Goal: Task Accomplishment & Management: Use online tool/utility

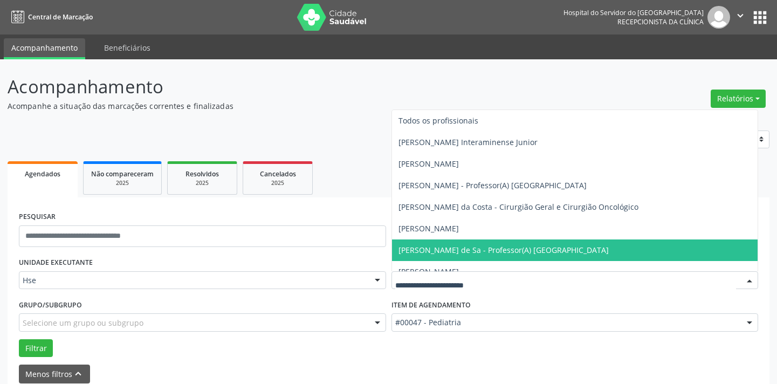
scroll to position [51, 0]
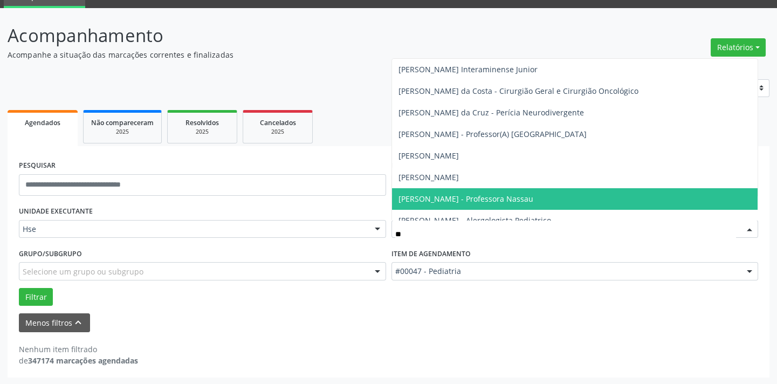
type input "*"
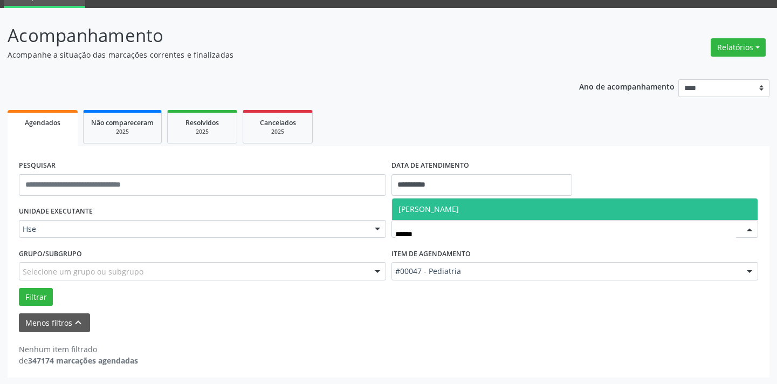
type input "*******"
click at [459, 208] on span "[PERSON_NAME]" at bounding box center [429, 209] width 60 height 10
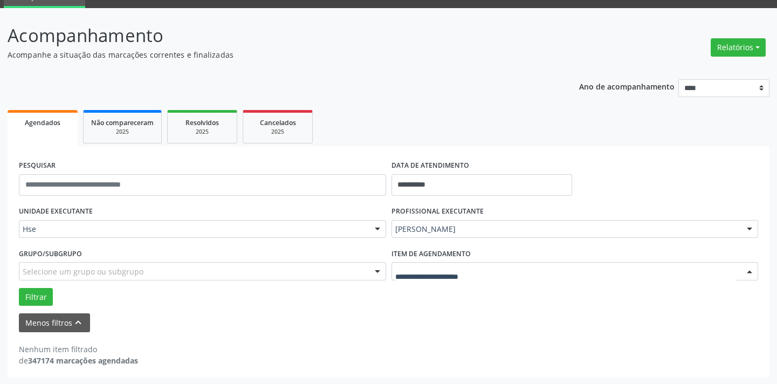
drag, startPoint x: 439, startPoint y: 270, endPoint x: 443, endPoint y: 272, distance: 5.6
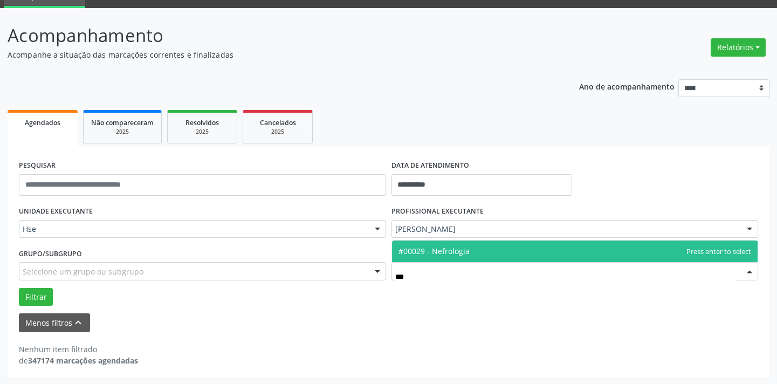
type input "****"
click at [449, 250] on span "#00029 - Nefrologia" at bounding box center [434, 251] width 71 height 10
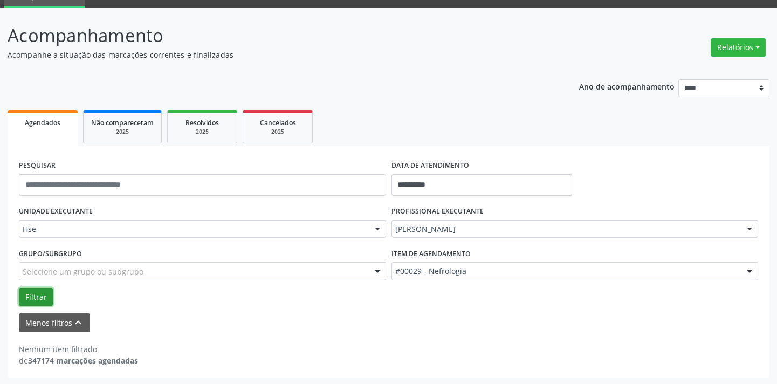
click at [32, 300] on button "Filtrar" at bounding box center [36, 297] width 34 height 18
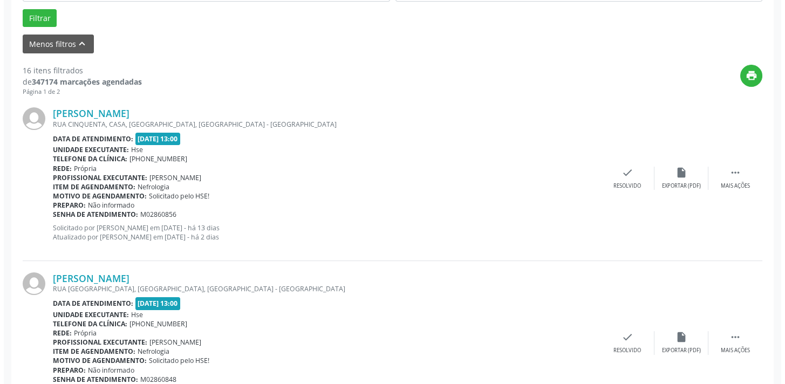
scroll to position [345, 0]
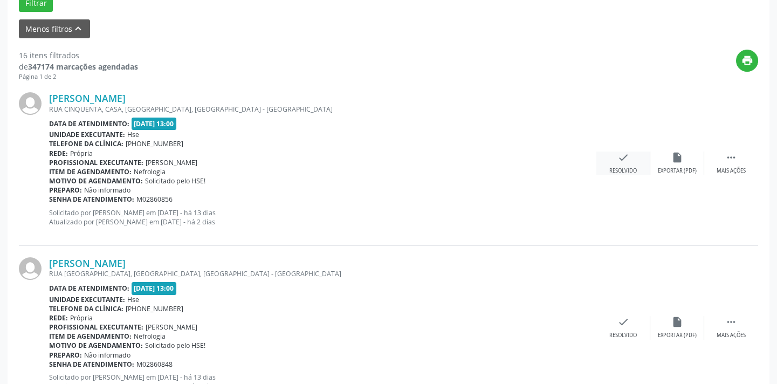
click at [633, 162] on div "check Resolvido" at bounding box center [624, 163] width 54 height 23
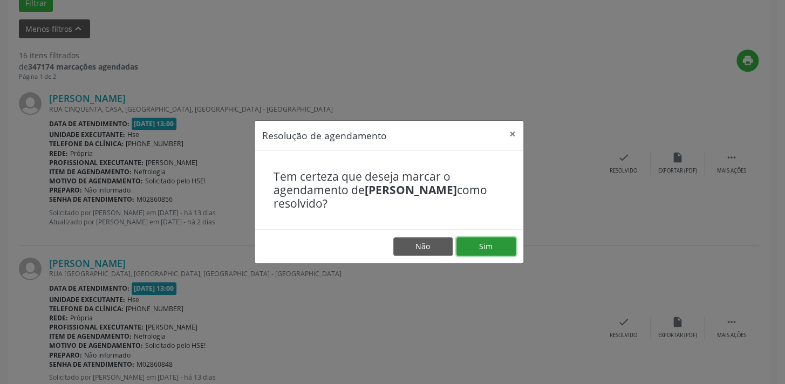
click at [485, 242] on button "Sim" at bounding box center [485, 246] width 59 height 18
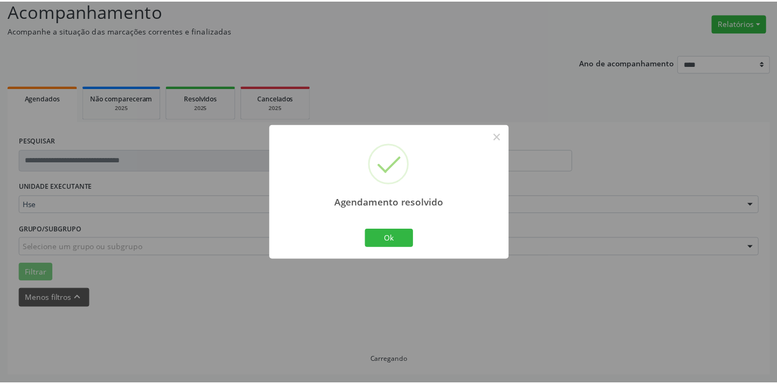
scroll to position [75, 0]
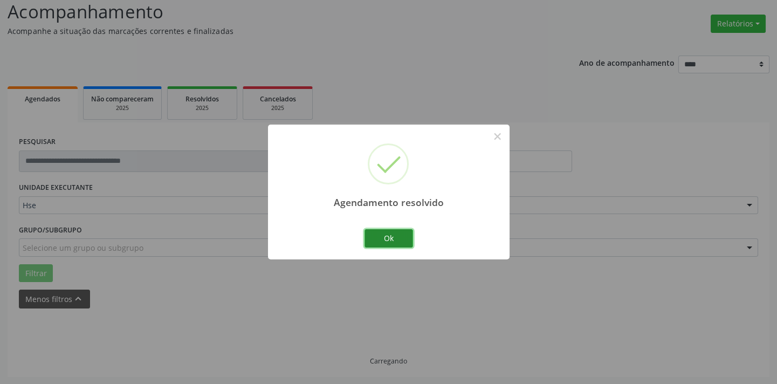
click at [392, 238] on button "Ok" at bounding box center [389, 238] width 49 height 18
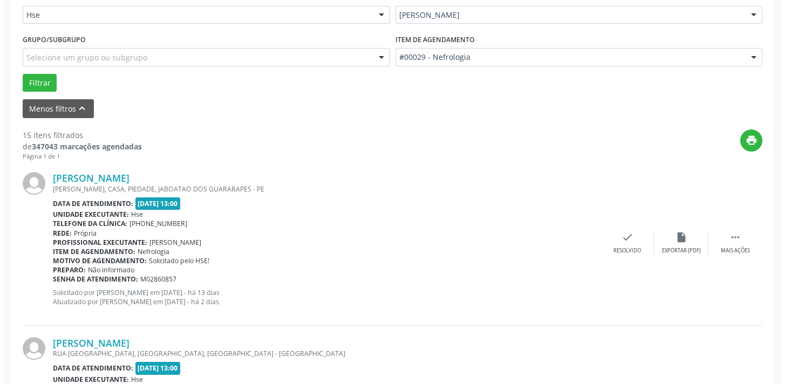
scroll to position [271, 0]
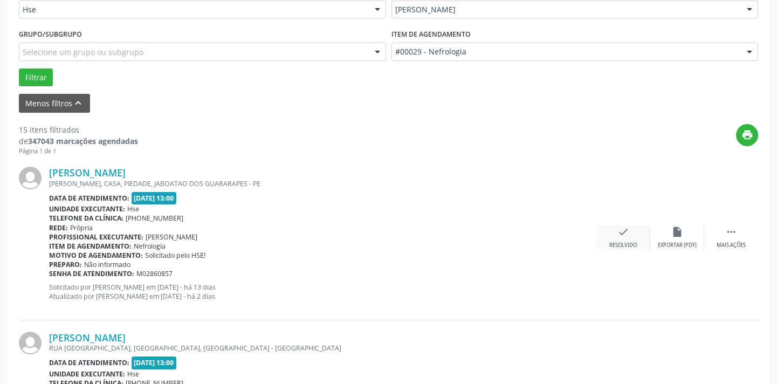
click at [631, 235] on div "check Resolvido" at bounding box center [624, 237] width 54 height 23
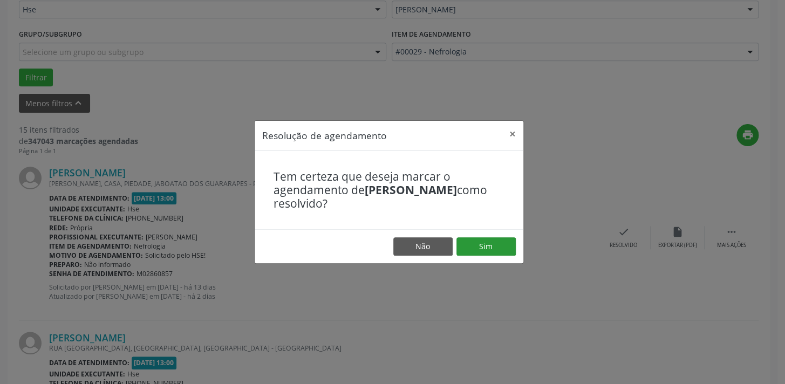
click at [488, 237] on footer "Não Sim" at bounding box center [389, 246] width 269 height 34
click at [483, 247] on button "Sim" at bounding box center [485, 246] width 59 height 18
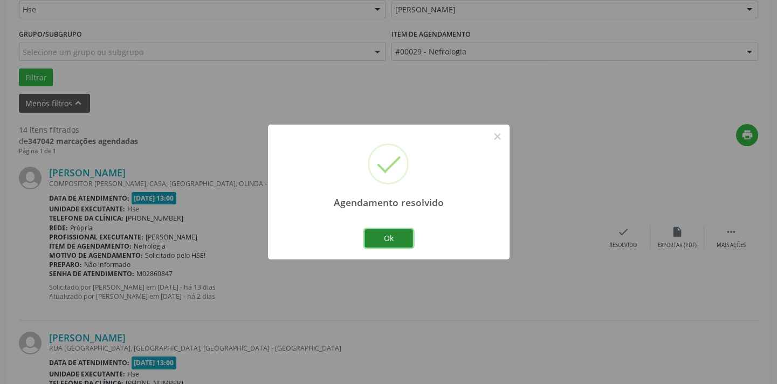
click at [408, 237] on button "Ok" at bounding box center [389, 238] width 49 height 18
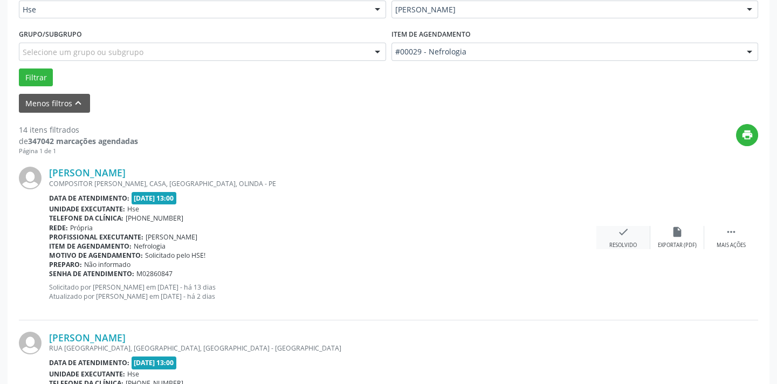
click at [634, 237] on div "check Resolvido" at bounding box center [624, 237] width 54 height 23
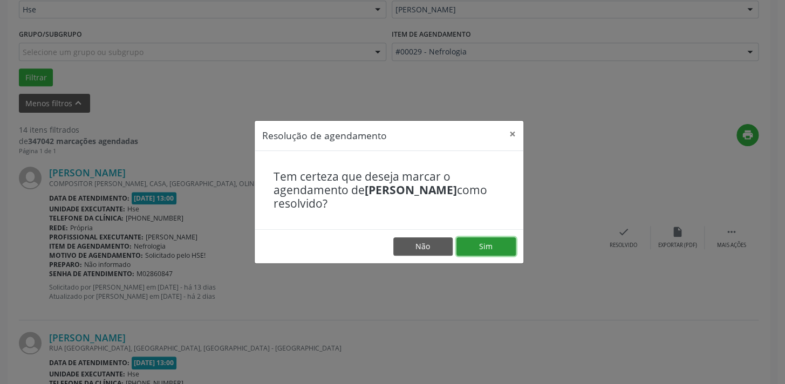
click at [495, 249] on button "Sim" at bounding box center [485, 246] width 59 height 18
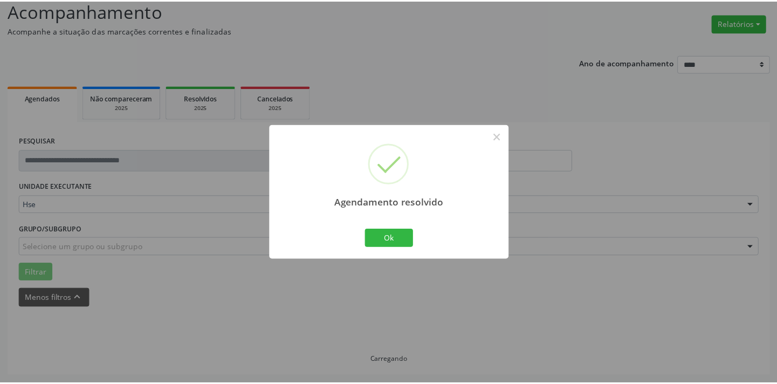
scroll to position [75, 0]
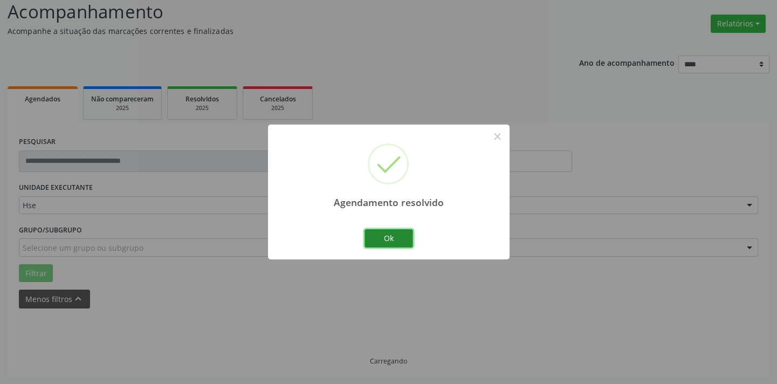
click at [386, 240] on button "Ok" at bounding box center [389, 238] width 49 height 18
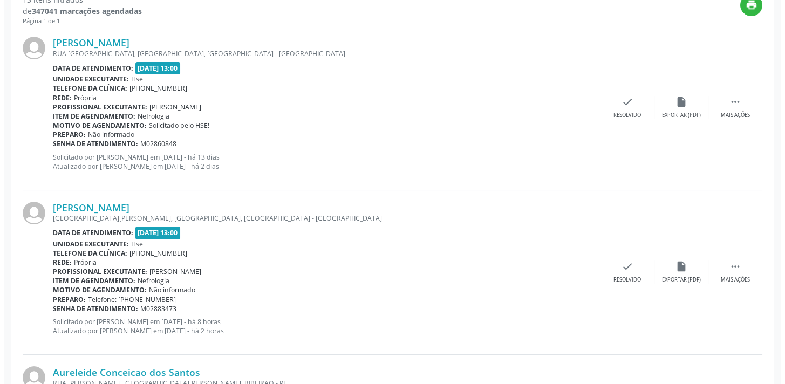
scroll to position [418, 0]
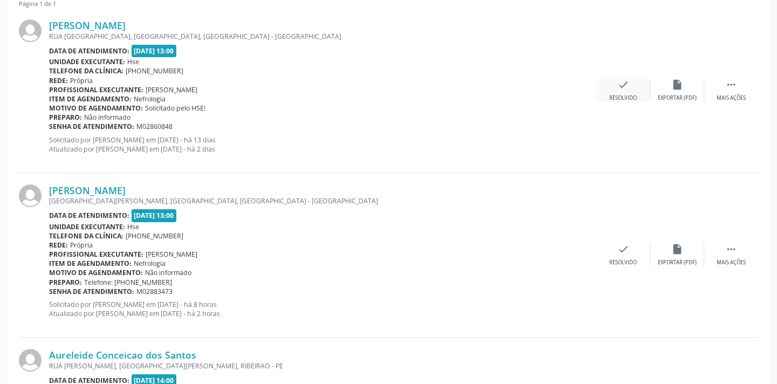
click at [621, 90] on icon "check" at bounding box center [624, 85] width 12 height 12
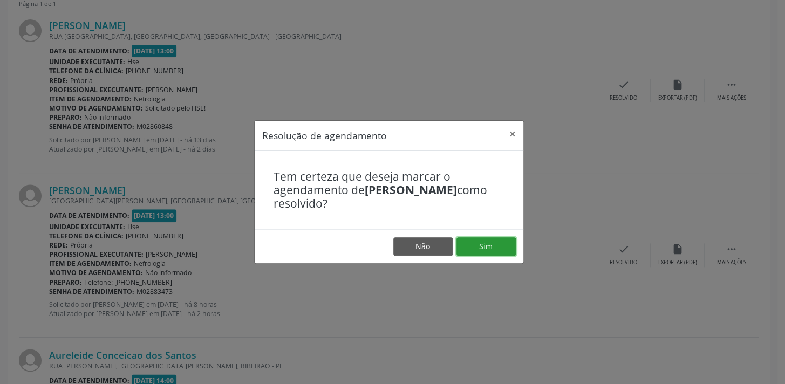
click at [494, 244] on button "Sim" at bounding box center [485, 246] width 59 height 18
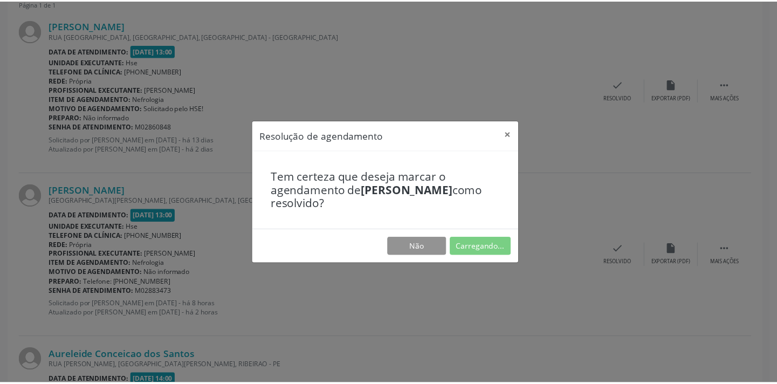
scroll to position [75, 0]
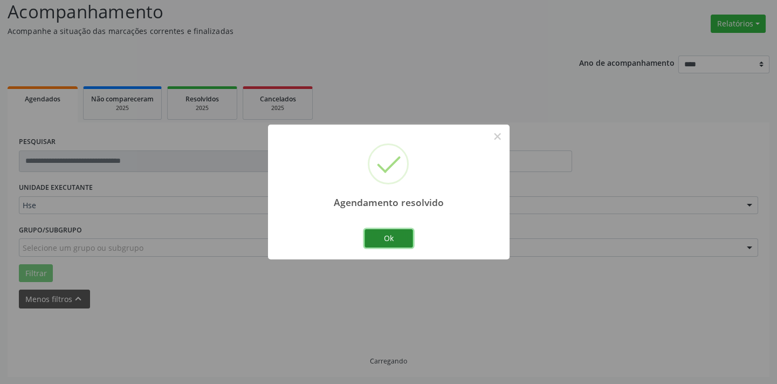
click at [399, 233] on button "Ok" at bounding box center [389, 238] width 49 height 18
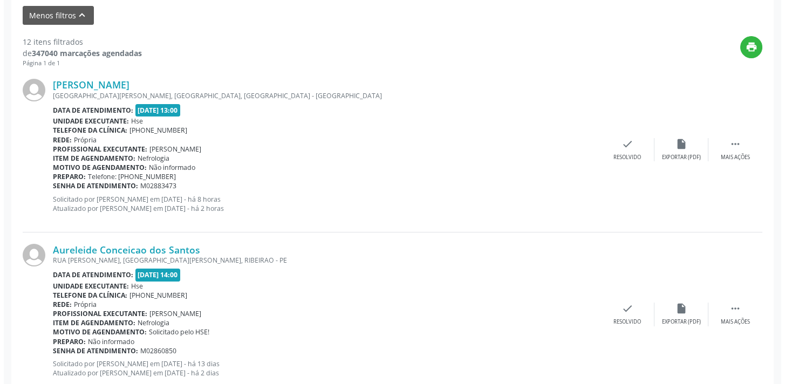
scroll to position [369, 0]
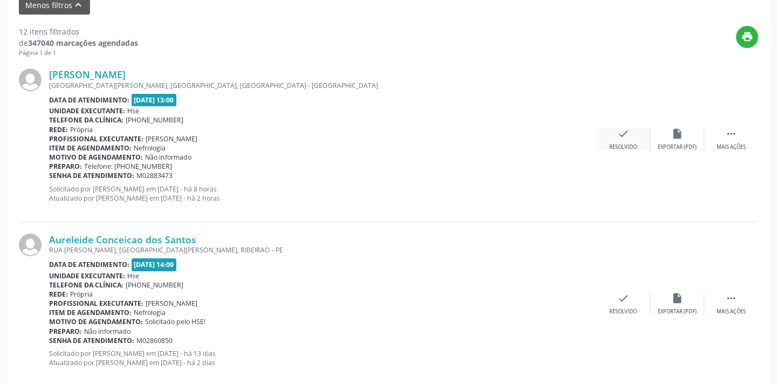
click at [630, 138] on div "check Resolvido" at bounding box center [624, 139] width 54 height 23
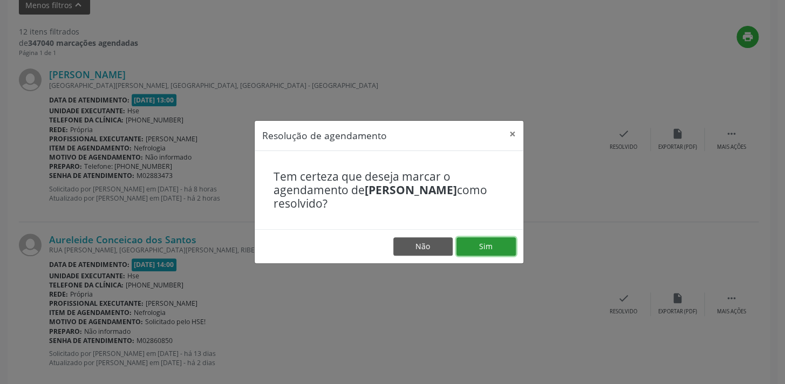
click at [485, 242] on button "Sim" at bounding box center [485, 246] width 59 height 18
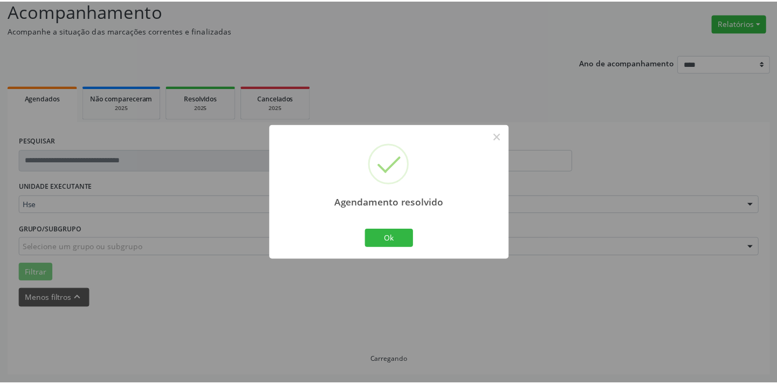
scroll to position [75, 0]
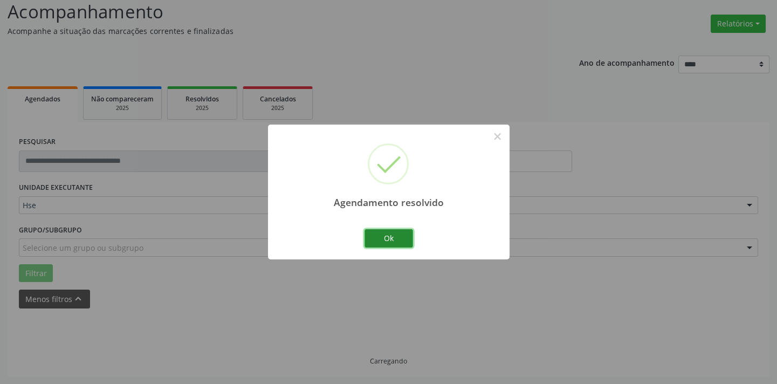
click at [379, 243] on button "Ok" at bounding box center [389, 238] width 49 height 18
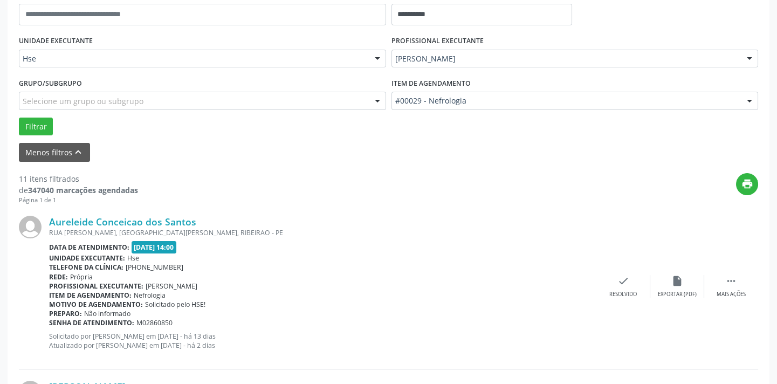
scroll to position [369, 0]
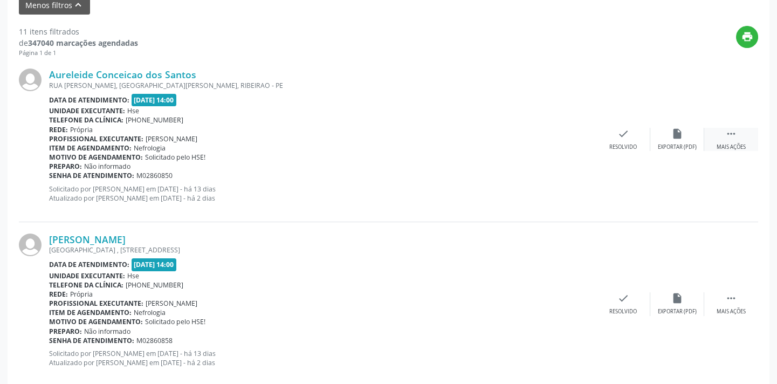
click at [732, 140] on div " Mais ações" at bounding box center [732, 139] width 54 height 23
click at [682, 149] on div "Não compareceu" at bounding box center [677, 148] width 46 height 8
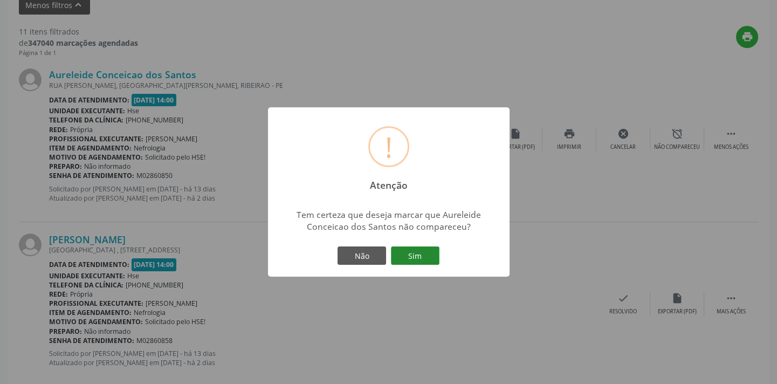
click at [426, 262] on button "Sim" at bounding box center [415, 256] width 49 height 18
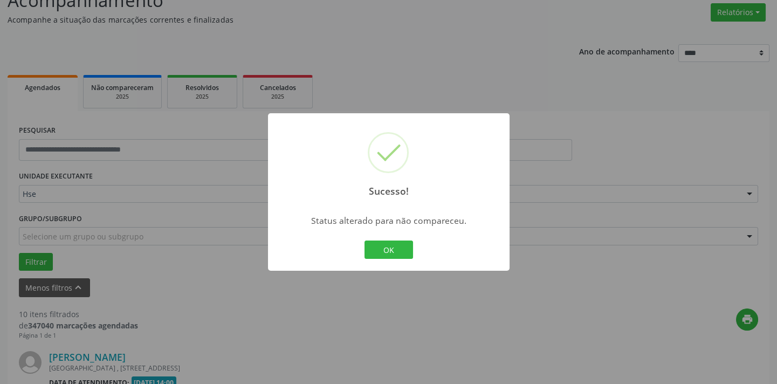
scroll to position [467, 0]
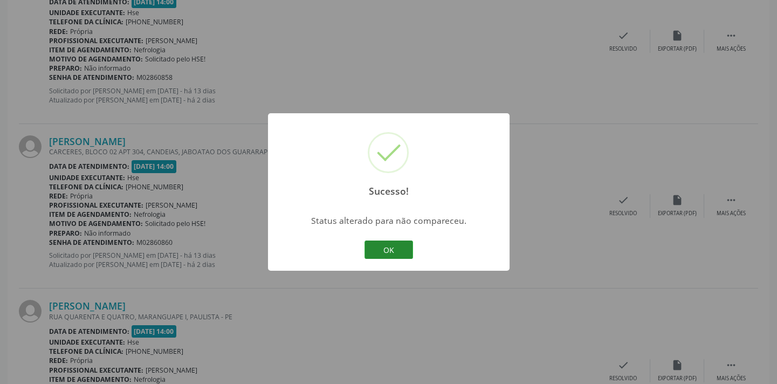
click at [384, 248] on button "OK" at bounding box center [389, 250] width 49 height 18
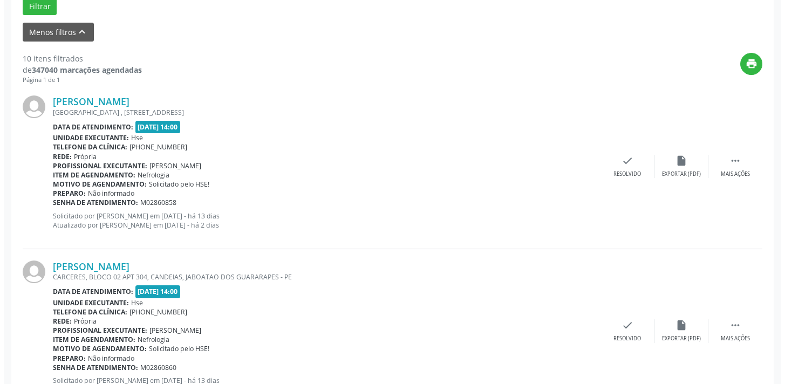
scroll to position [320, 0]
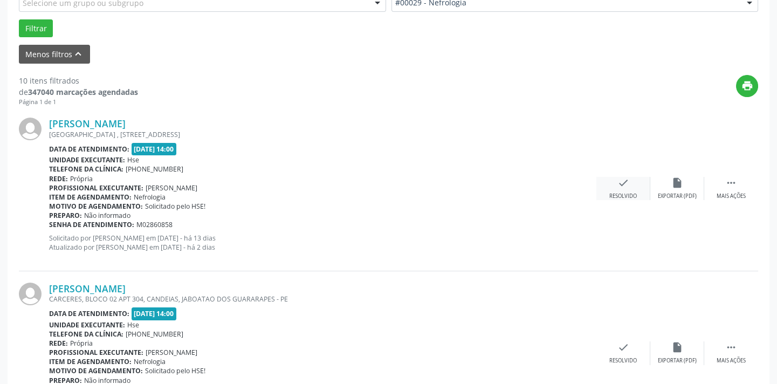
click at [636, 195] on div "Resolvido" at bounding box center [624, 197] width 28 height 8
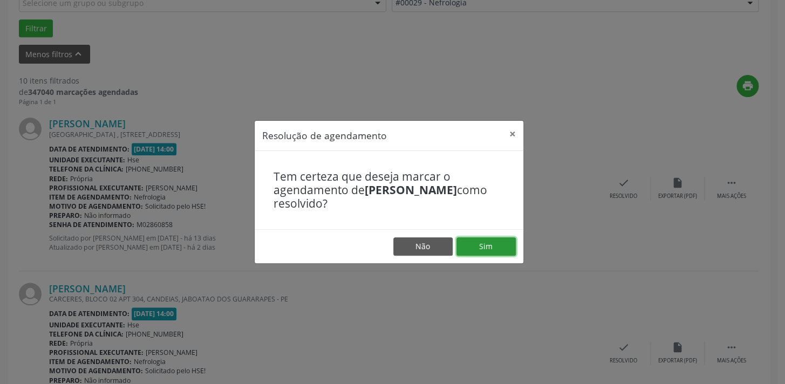
click at [496, 245] on button "Sim" at bounding box center [485, 246] width 59 height 18
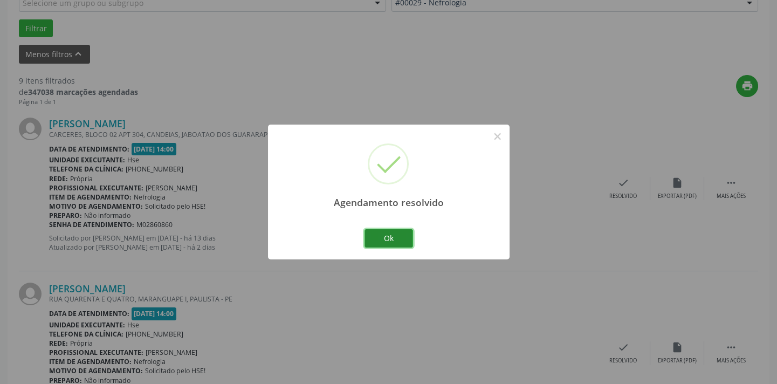
click at [385, 237] on button "Ok" at bounding box center [389, 238] width 49 height 18
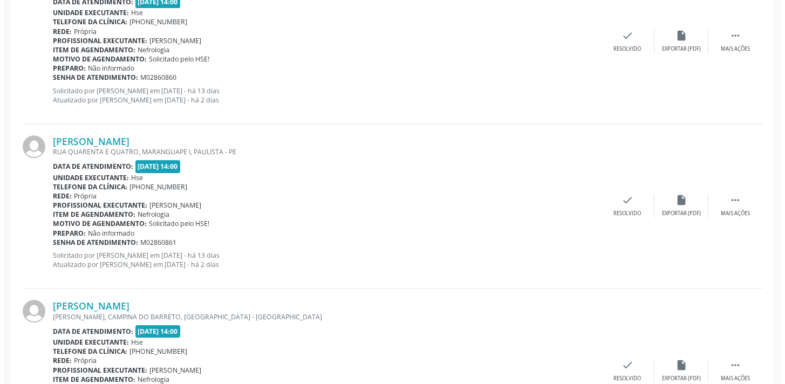
scroll to position [516, 0]
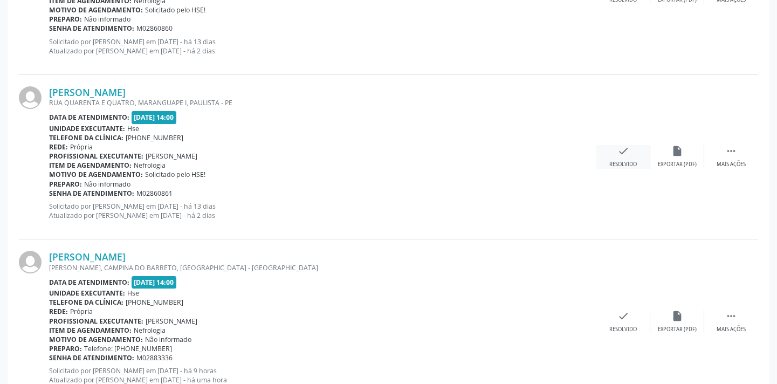
click at [624, 161] on div "Resolvido" at bounding box center [624, 165] width 28 height 8
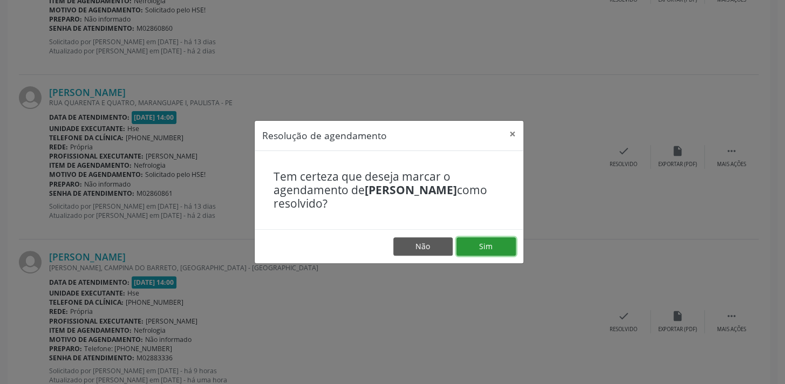
click at [485, 251] on button "Sim" at bounding box center [485, 246] width 59 height 18
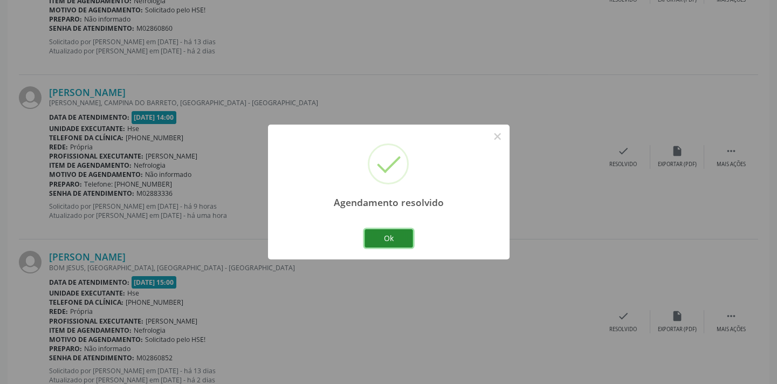
click at [392, 242] on button "Ok" at bounding box center [389, 238] width 49 height 18
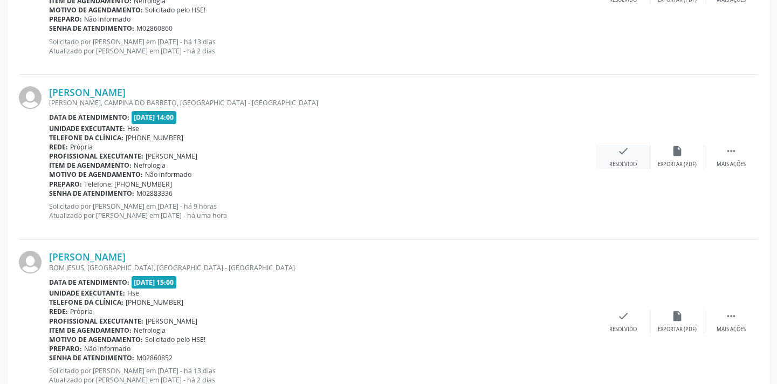
click at [626, 162] on div "Resolvido" at bounding box center [624, 165] width 28 height 8
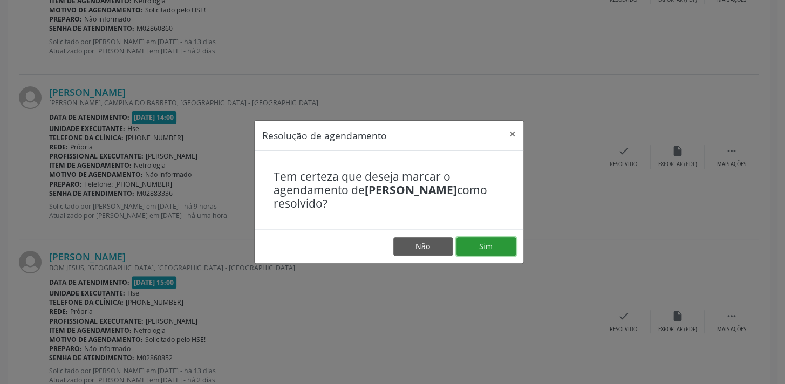
click at [469, 251] on button "Sim" at bounding box center [485, 246] width 59 height 18
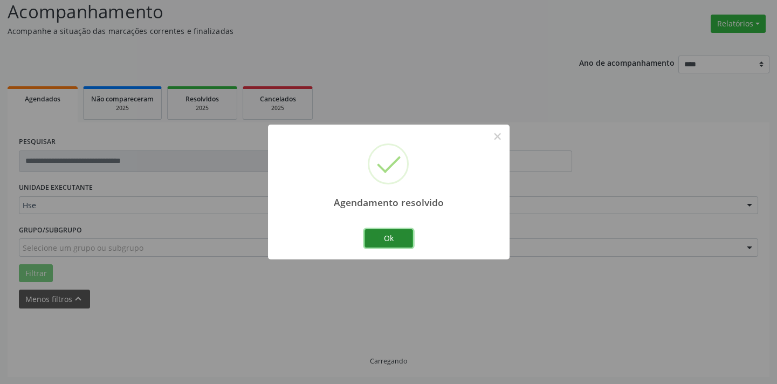
click at [400, 239] on button "Ok" at bounding box center [389, 238] width 49 height 18
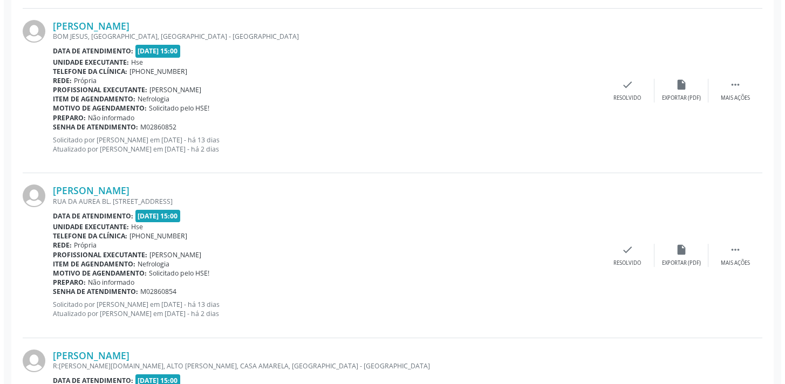
scroll to position [565, 0]
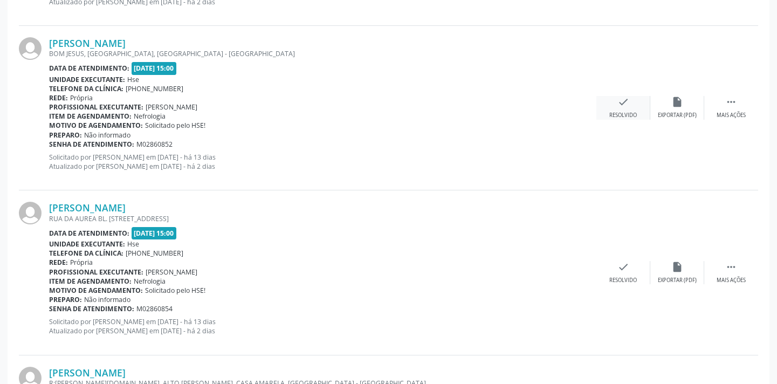
click at [629, 113] on div "Resolvido" at bounding box center [624, 116] width 28 height 8
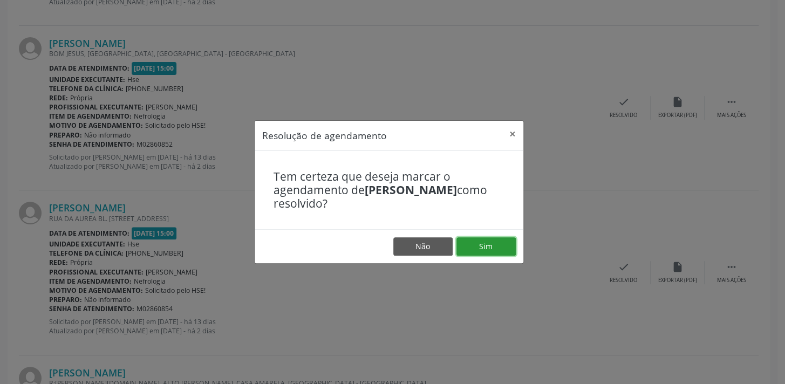
click at [489, 245] on button "Sim" at bounding box center [485, 246] width 59 height 18
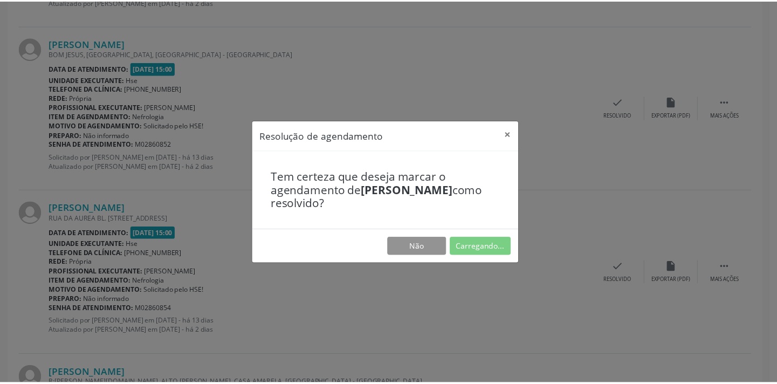
scroll to position [75, 0]
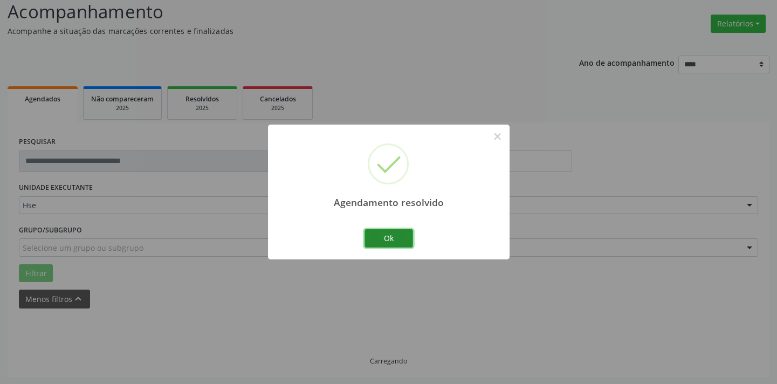
click at [401, 242] on button "Ok" at bounding box center [389, 238] width 49 height 18
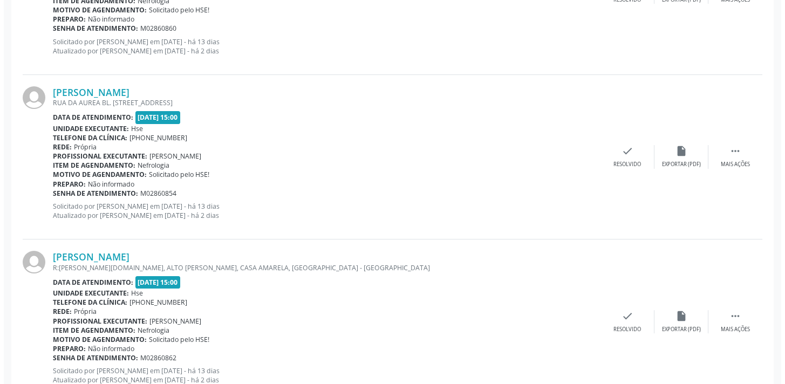
scroll to position [565, 0]
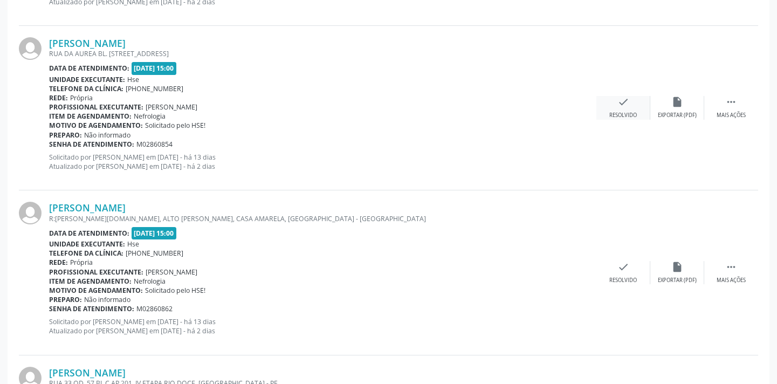
click at [615, 108] on div "check Resolvido" at bounding box center [624, 107] width 54 height 23
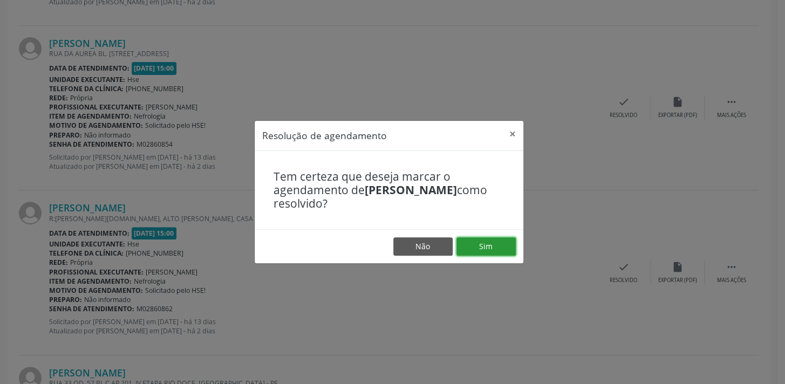
click at [482, 245] on button "Sim" at bounding box center [485, 246] width 59 height 18
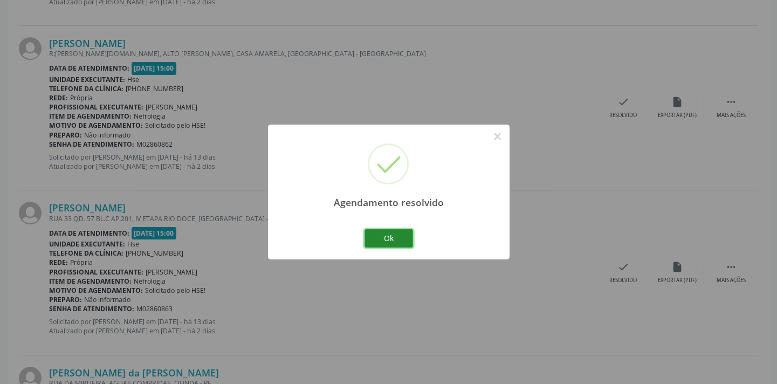
click at [388, 240] on button "Ok" at bounding box center [389, 238] width 49 height 18
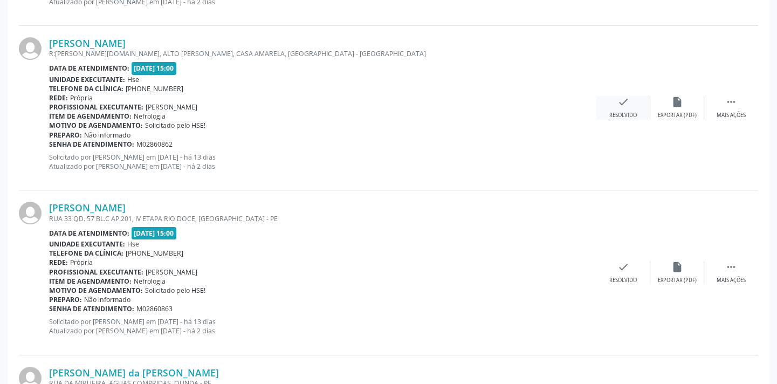
click at [631, 106] on div "check Resolvido" at bounding box center [624, 107] width 54 height 23
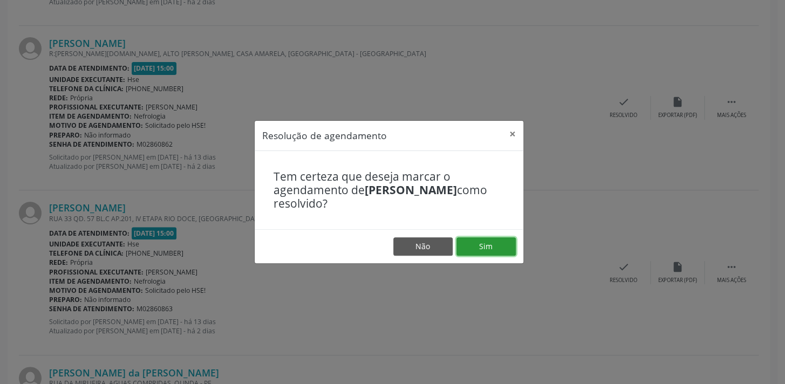
click at [485, 243] on button "Sim" at bounding box center [485, 246] width 59 height 18
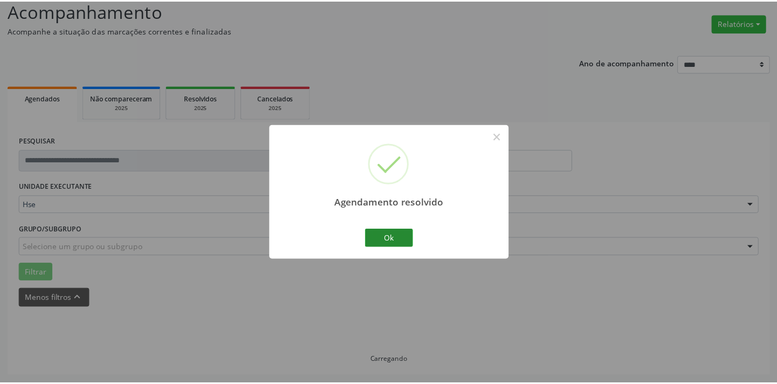
scroll to position [75, 0]
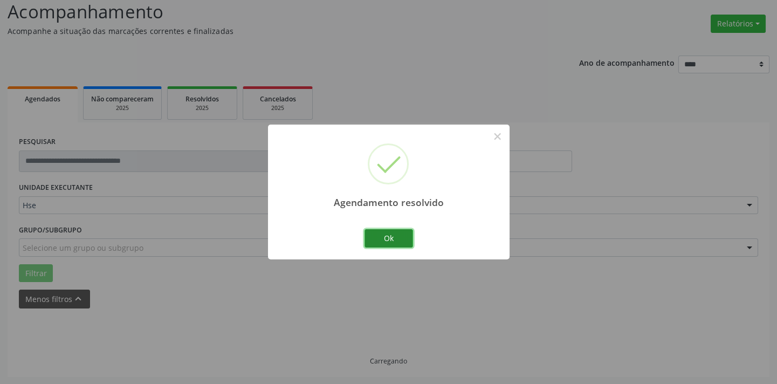
click at [390, 234] on button "Ok" at bounding box center [389, 238] width 49 height 18
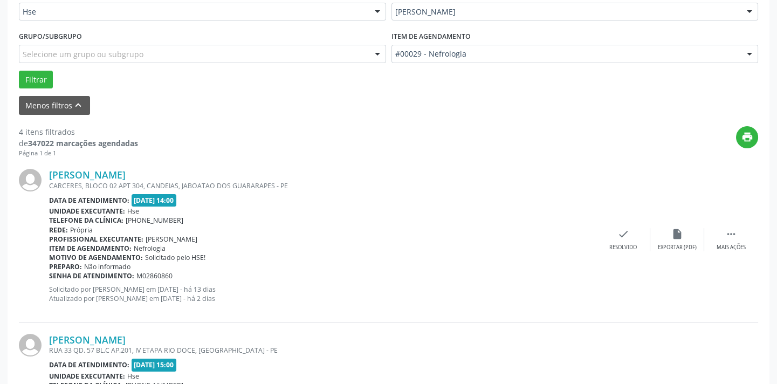
scroll to position [320, 0]
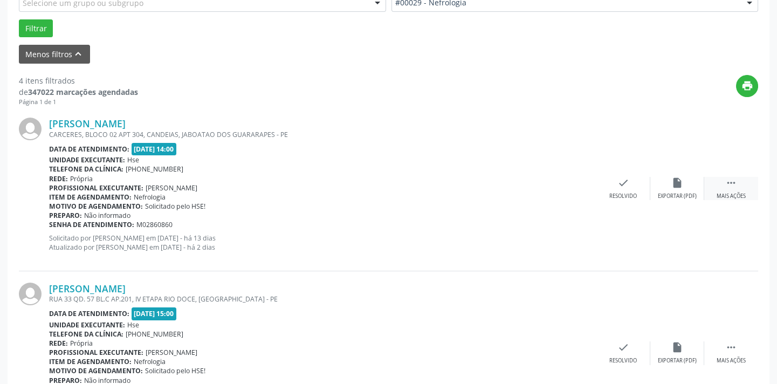
click at [719, 179] on div " Mais ações" at bounding box center [732, 188] width 54 height 23
click at [663, 196] on div "Não compareceu" at bounding box center [677, 197] width 46 height 8
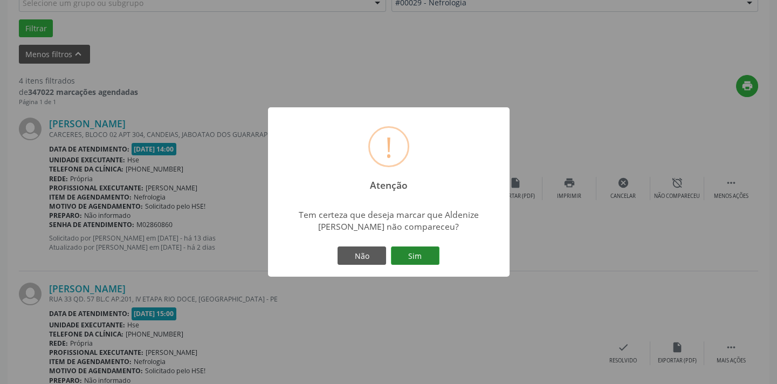
click at [432, 260] on button "Sim" at bounding box center [415, 256] width 49 height 18
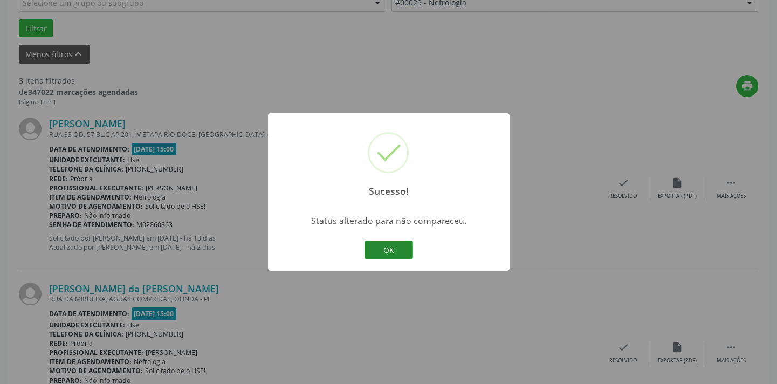
click at [399, 253] on button "OK" at bounding box center [389, 250] width 49 height 18
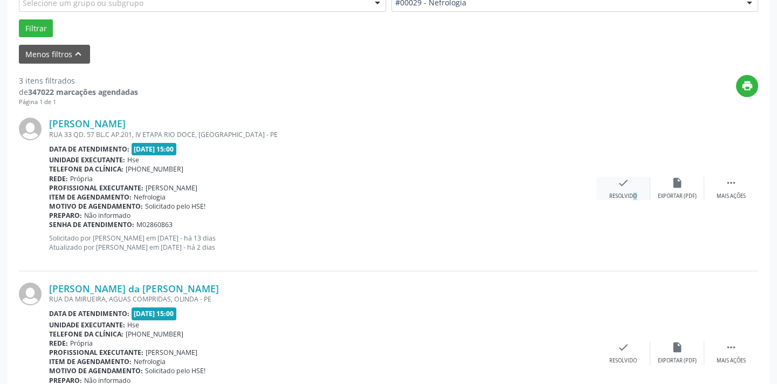
click at [626, 193] on div "Resolvido" at bounding box center [624, 197] width 28 height 8
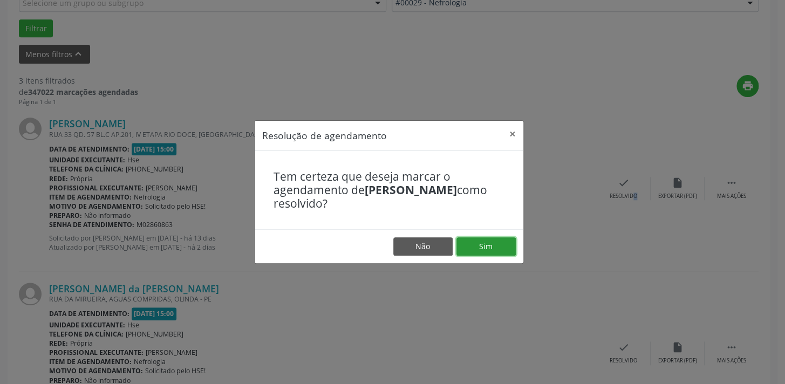
click at [500, 251] on button "Sim" at bounding box center [485, 246] width 59 height 18
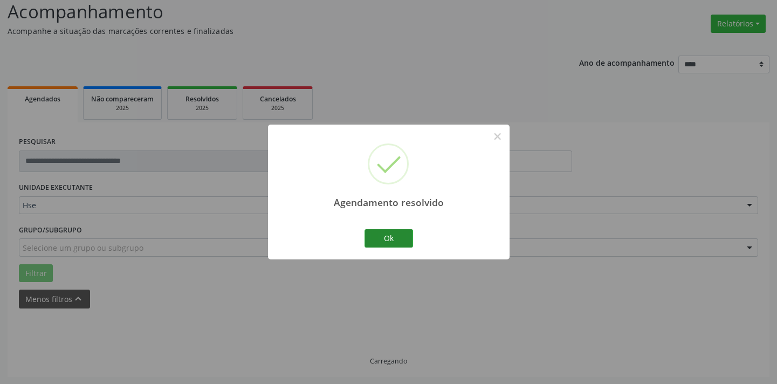
scroll to position [86, 0]
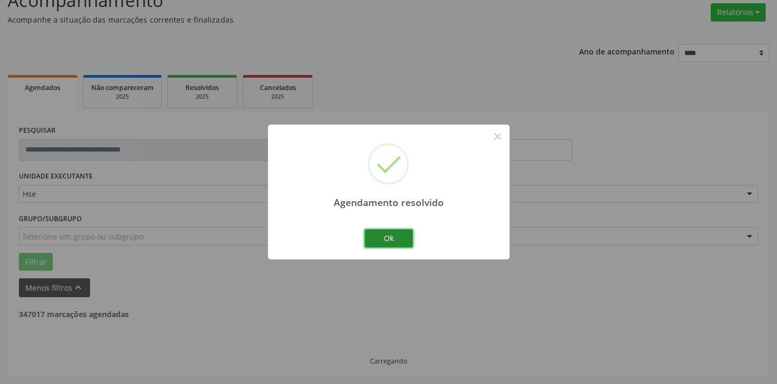
click at [397, 241] on button "Ok" at bounding box center [389, 238] width 49 height 18
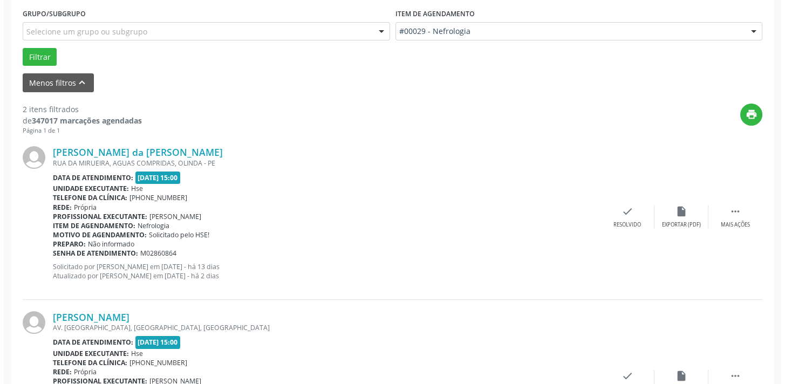
scroll to position [291, 0]
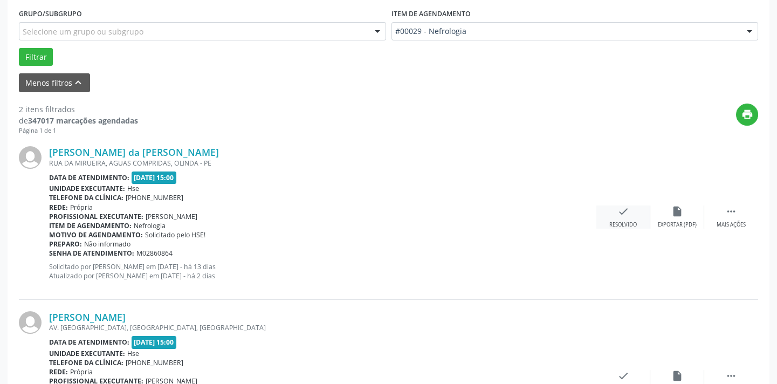
click at [617, 218] on div "check Resolvido" at bounding box center [624, 217] width 54 height 23
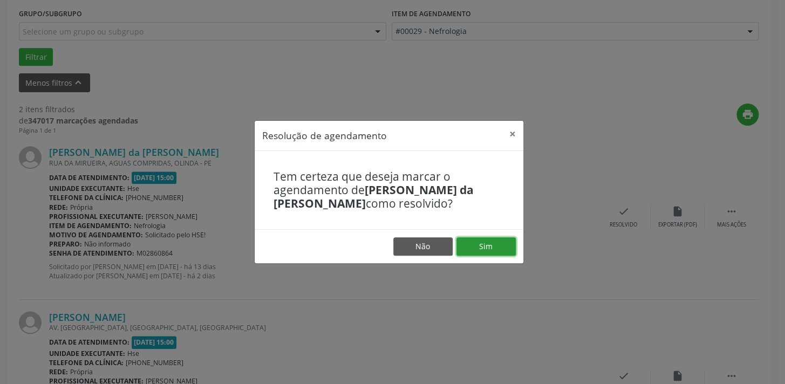
click at [501, 243] on button "Sim" at bounding box center [485, 246] width 59 height 18
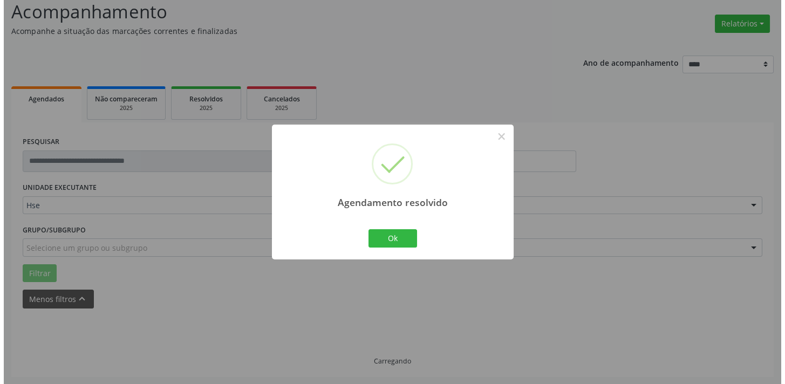
scroll to position [225, 0]
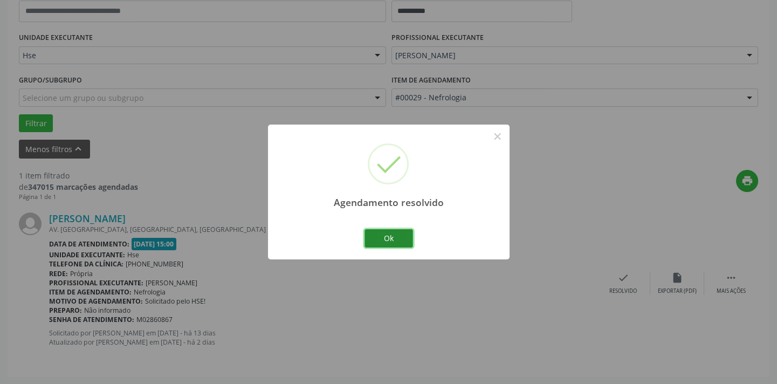
click at [402, 244] on button "Ok" at bounding box center [389, 238] width 49 height 18
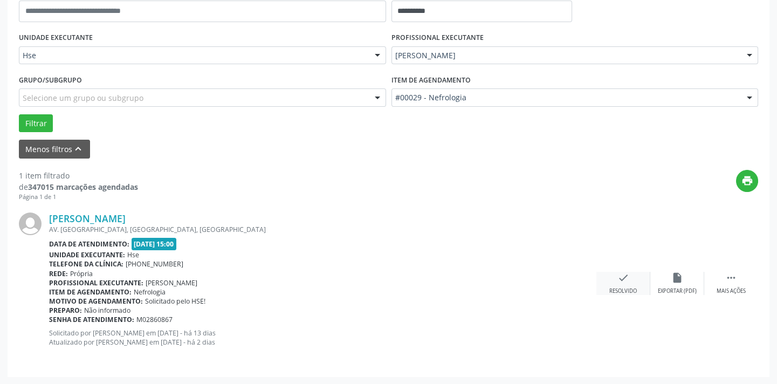
click at [637, 288] on div "Resolvido" at bounding box center [624, 292] width 28 height 8
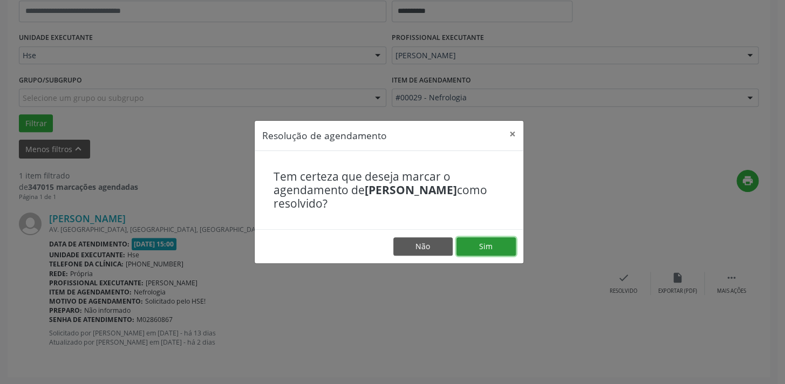
click at [497, 246] on button "Sim" at bounding box center [485, 246] width 59 height 18
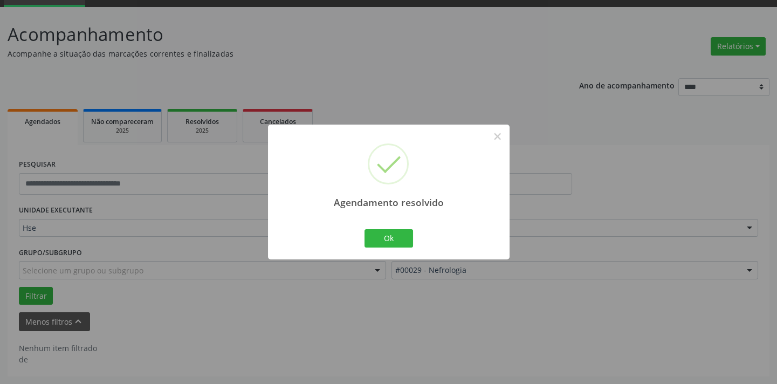
scroll to position [51, 0]
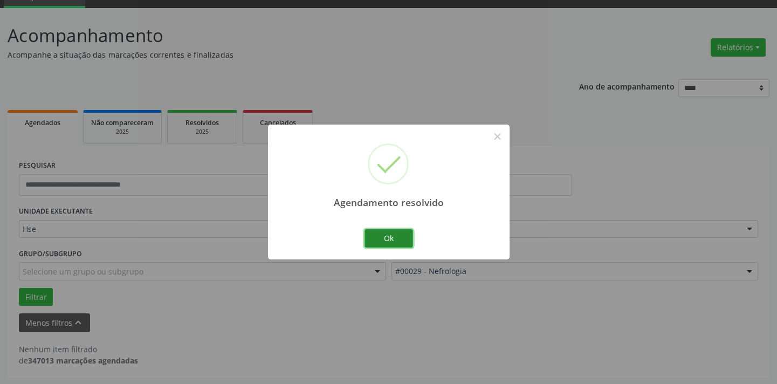
click at [400, 242] on button "Ok" at bounding box center [389, 238] width 49 height 18
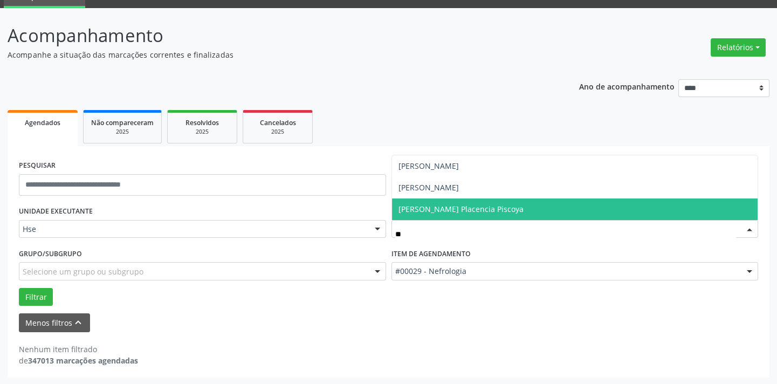
type input "***"
click at [442, 208] on span "[PERSON_NAME]" at bounding box center [429, 209] width 60 height 10
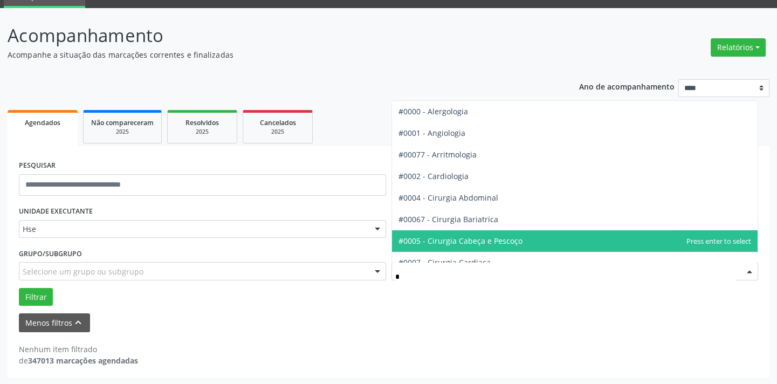
type input "**"
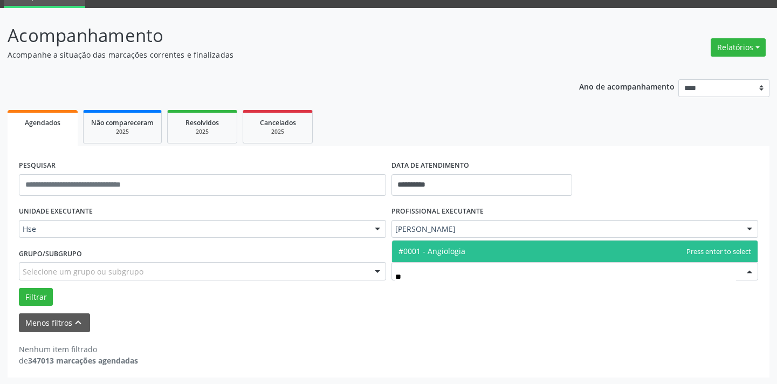
click at [459, 257] on span "#0001 - Angiologia" at bounding box center [575, 252] width 366 height 22
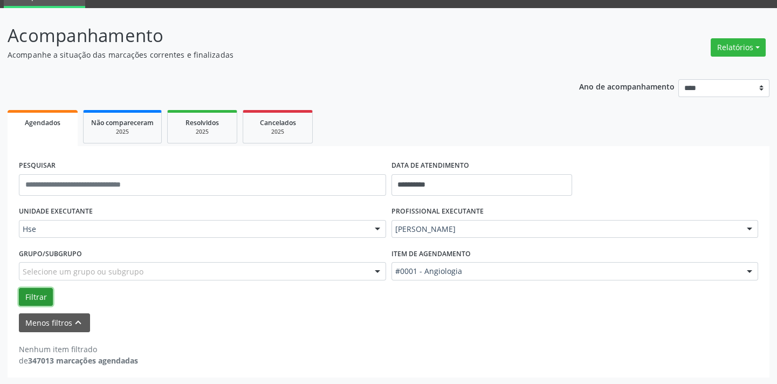
click at [32, 294] on button "Filtrar" at bounding box center [36, 297] width 34 height 18
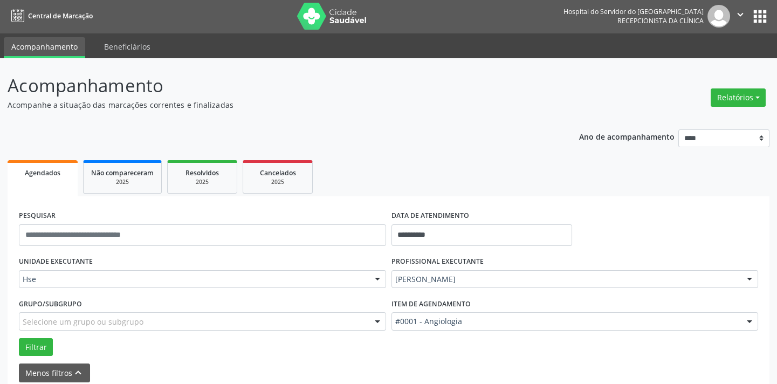
scroll to position [0, 0]
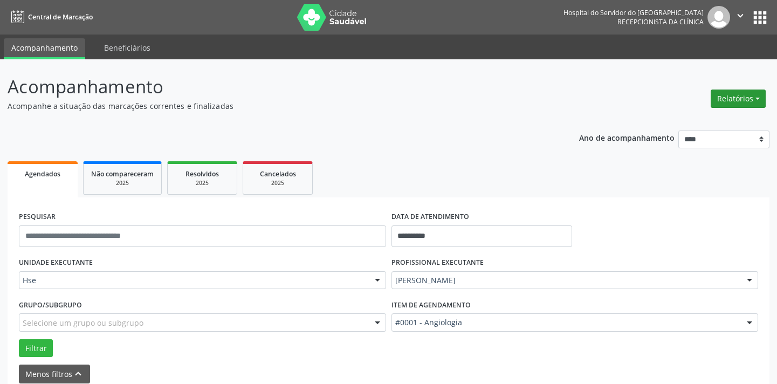
click at [732, 99] on button "Relatórios" at bounding box center [738, 99] width 55 height 18
click at [667, 122] on link "Agendamentos" at bounding box center [708, 121] width 116 height 15
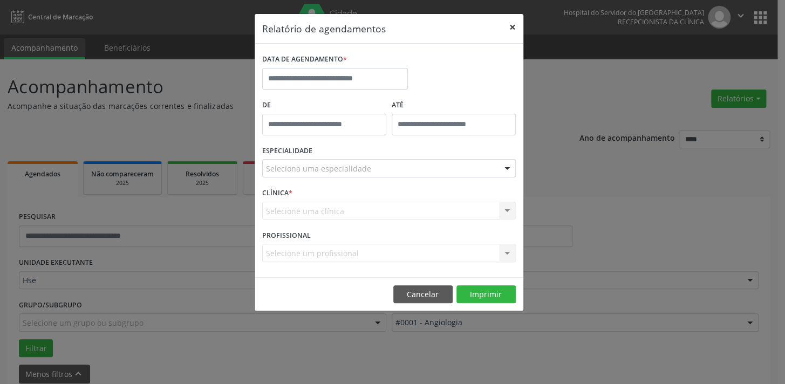
click at [511, 28] on button "×" at bounding box center [513, 27] width 22 height 26
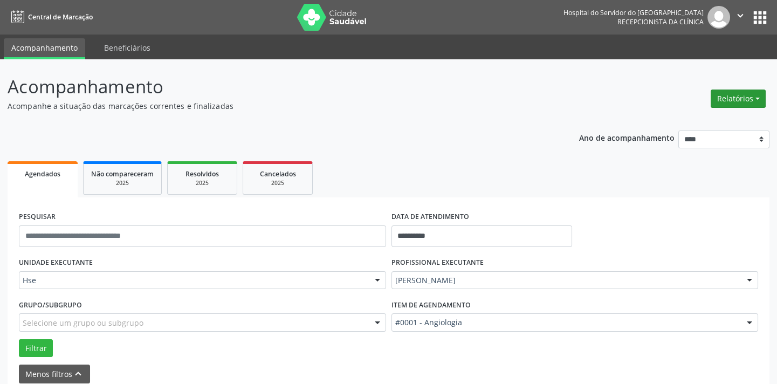
click at [726, 100] on button "Relatórios" at bounding box center [738, 99] width 55 height 18
click at [707, 121] on link "Agendamentos" at bounding box center [708, 121] width 116 height 15
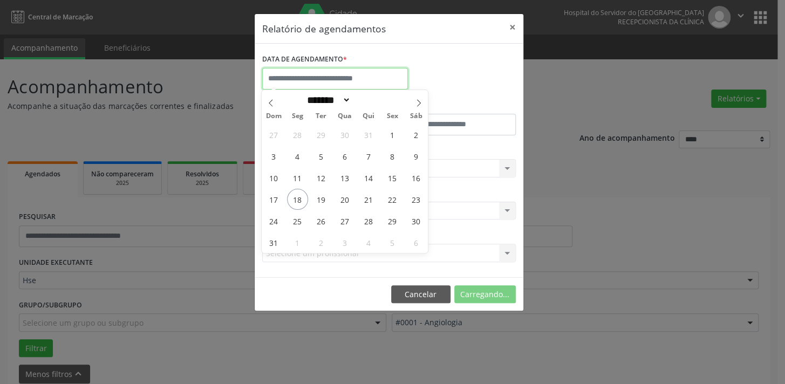
click at [353, 83] on input "text" at bounding box center [335, 79] width 146 height 22
click at [297, 201] on span "18" at bounding box center [297, 199] width 21 height 21
type input "**********"
click at [297, 201] on span "18" at bounding box center [297, 199] width 21 height 21
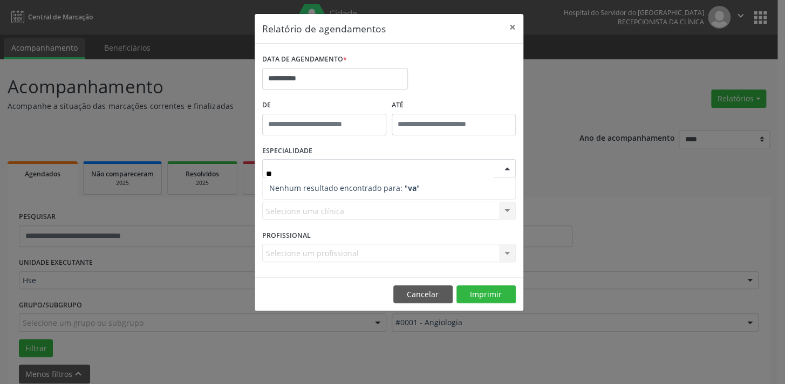
type input "*"
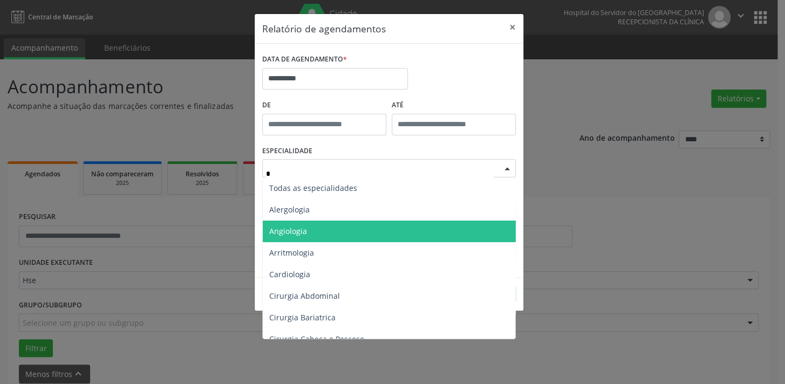
type input "**"
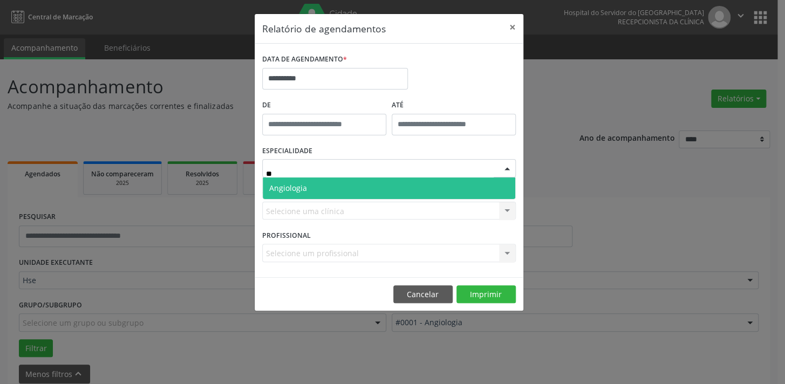
click at [308, 182] on span "Angiologia" at bounding box center [389, 189] width 253 height 22
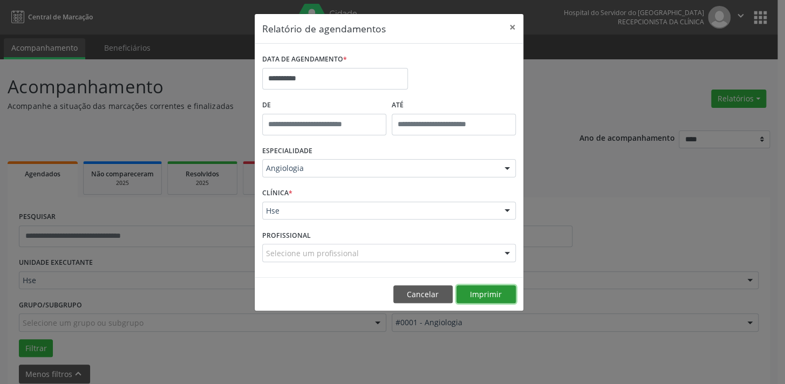
click at [479, 297] on button "Imprimir" at bounding box center [485, 294] width 59 height 18
